Goal: Transaction & Acquisition: Book appointment/travel/reservation

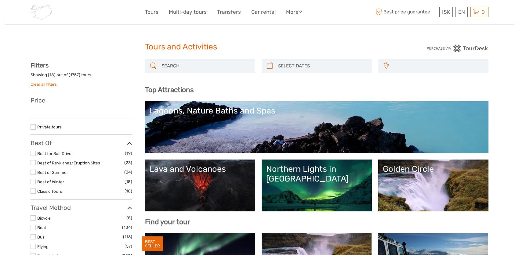
select select
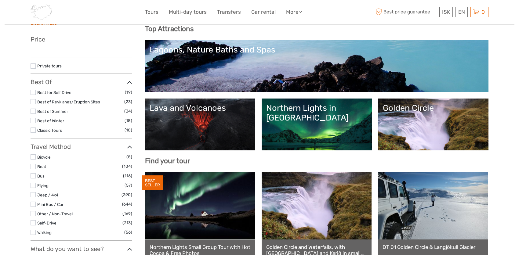
select select
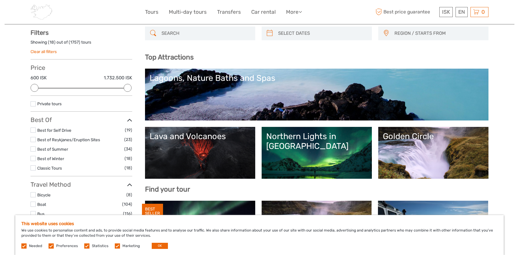
scroll to position [61, 0]
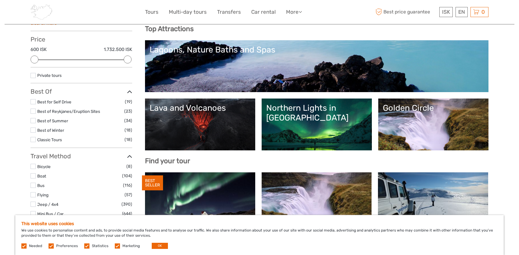
click at [226, 126] on link "Lava and Volcanoes" at bounding box center [200, 124] width 101 height 43
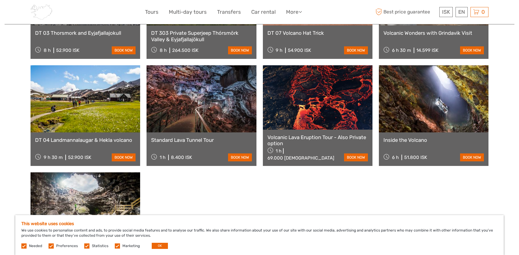
scroll to position [428, 0]
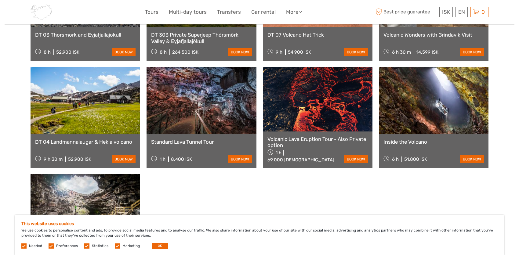
click at [308, 88] on link at bounding box center [318, 99] width 110 height 64
